Goal: Information Seeking & Learning: Learn about a topic

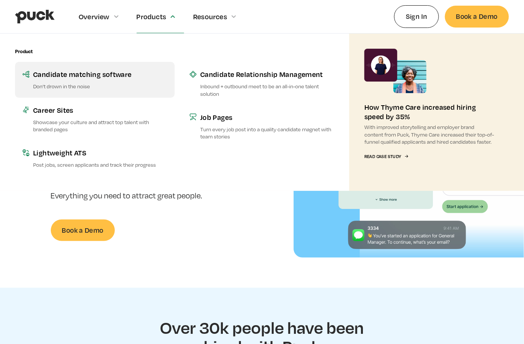
click at [88, 79] on link "Candidate matching software Don’t drown in the noise" at bounding box center [95, 79] width 160 height 35
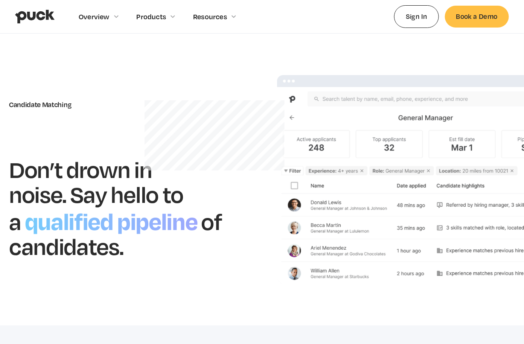
click at [42, 11] on img "home" at bounding box center [35, 16] width 40 height 14
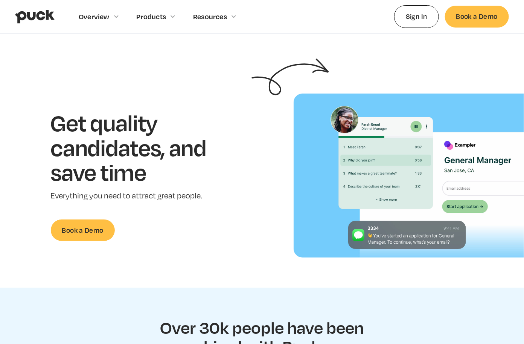
click at [42, 11] on img "home" at bounding box center [35, 16] width 40 height 14
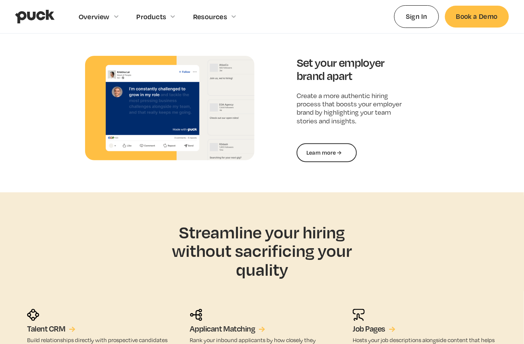
scroll to position [1201, 0]
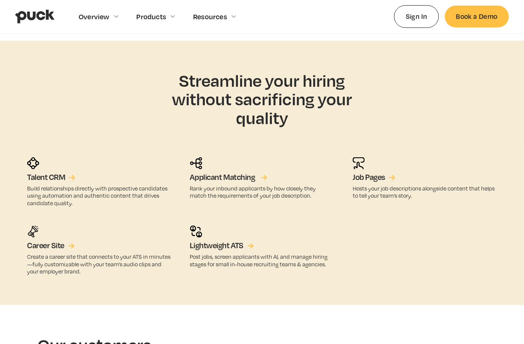
click at [224, 178] on h5 "Applicant Matching" at bounding box center [222, 177] width 65 height 10
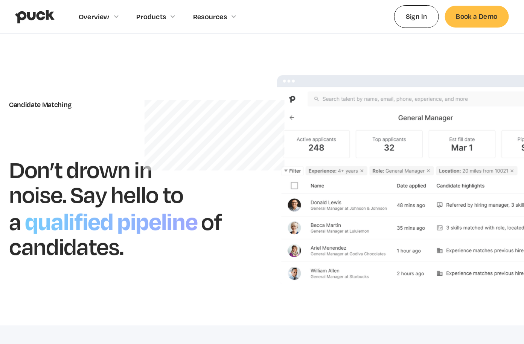
click at [31, 10] on img "home" at bounding box center [35, 16] width 40 height 14
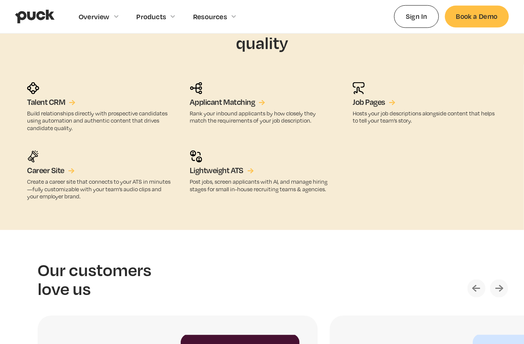
scroll to position [1272, 0]
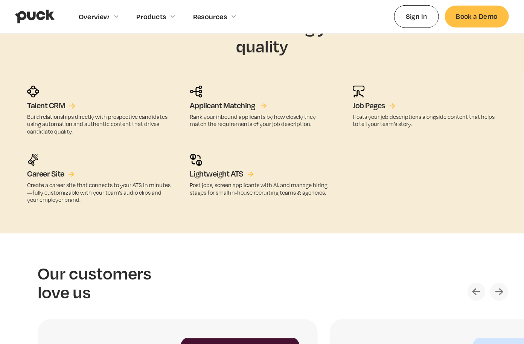
click at [258, 101] on link "Applicant Matching →" at bounding box center [227, 106] width 75 height 10
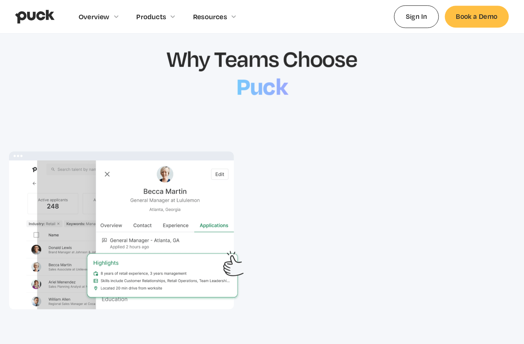
scroll to position [793, 0]
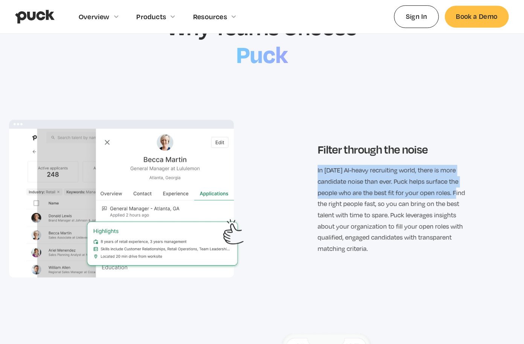
drag, startPoint x: 314, startPoint y: 165, endPoint x: 449, endPoint y: 185, distance: 136.7
click at [449, 185] on div "Filter through the noise In today’s AI-heavy recruiting world, there is more ca…" at bounding box center [262, 198] width 506 height 180
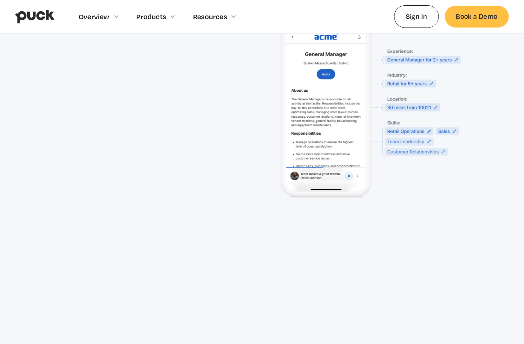
scroll to position [1223, 0]
